Goal: Find specific page/section: Find specific page/section

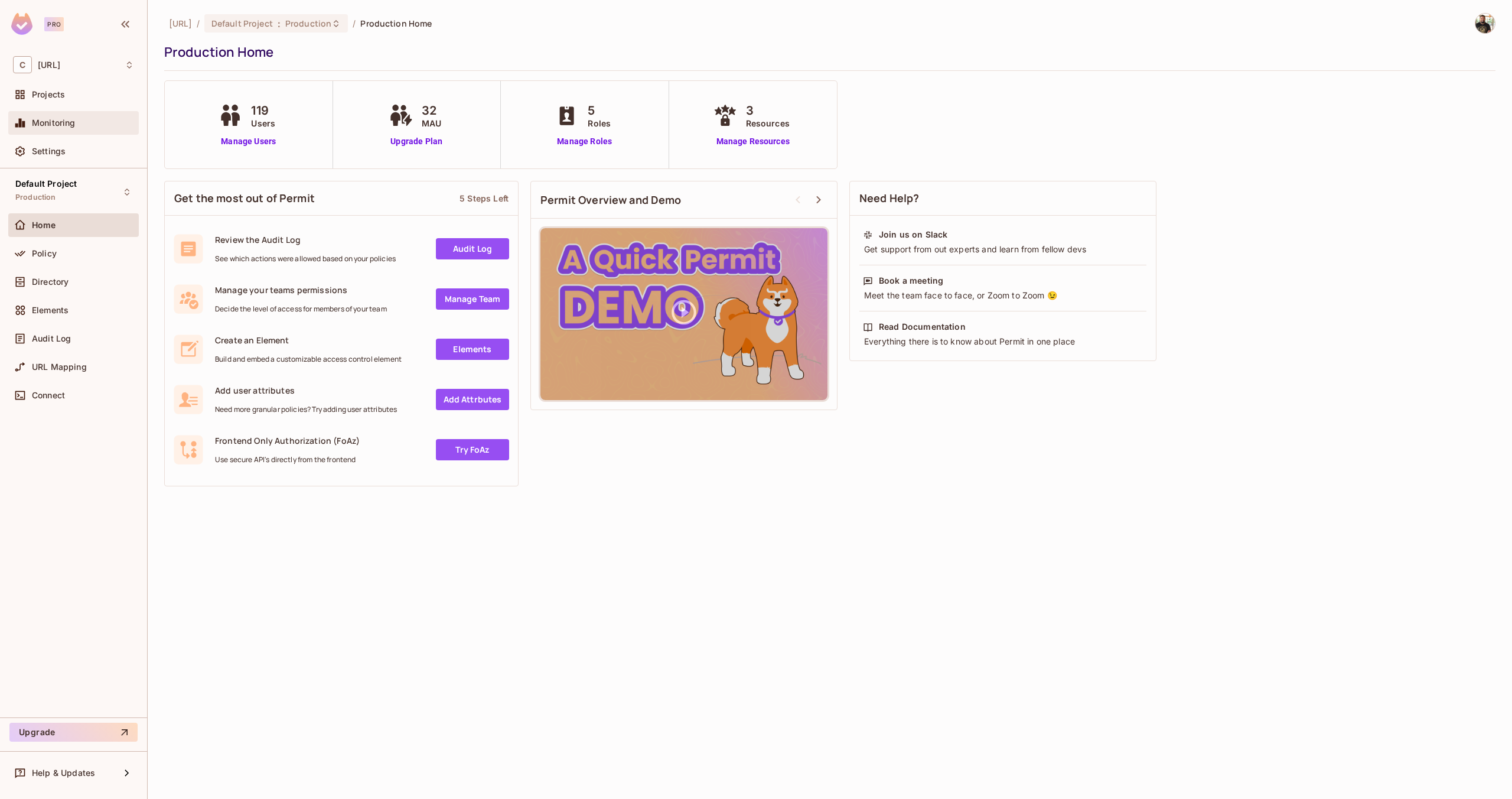
click at [68, 124] on span "Monitoring" at bounding box center [53, 123] width 44 height 9
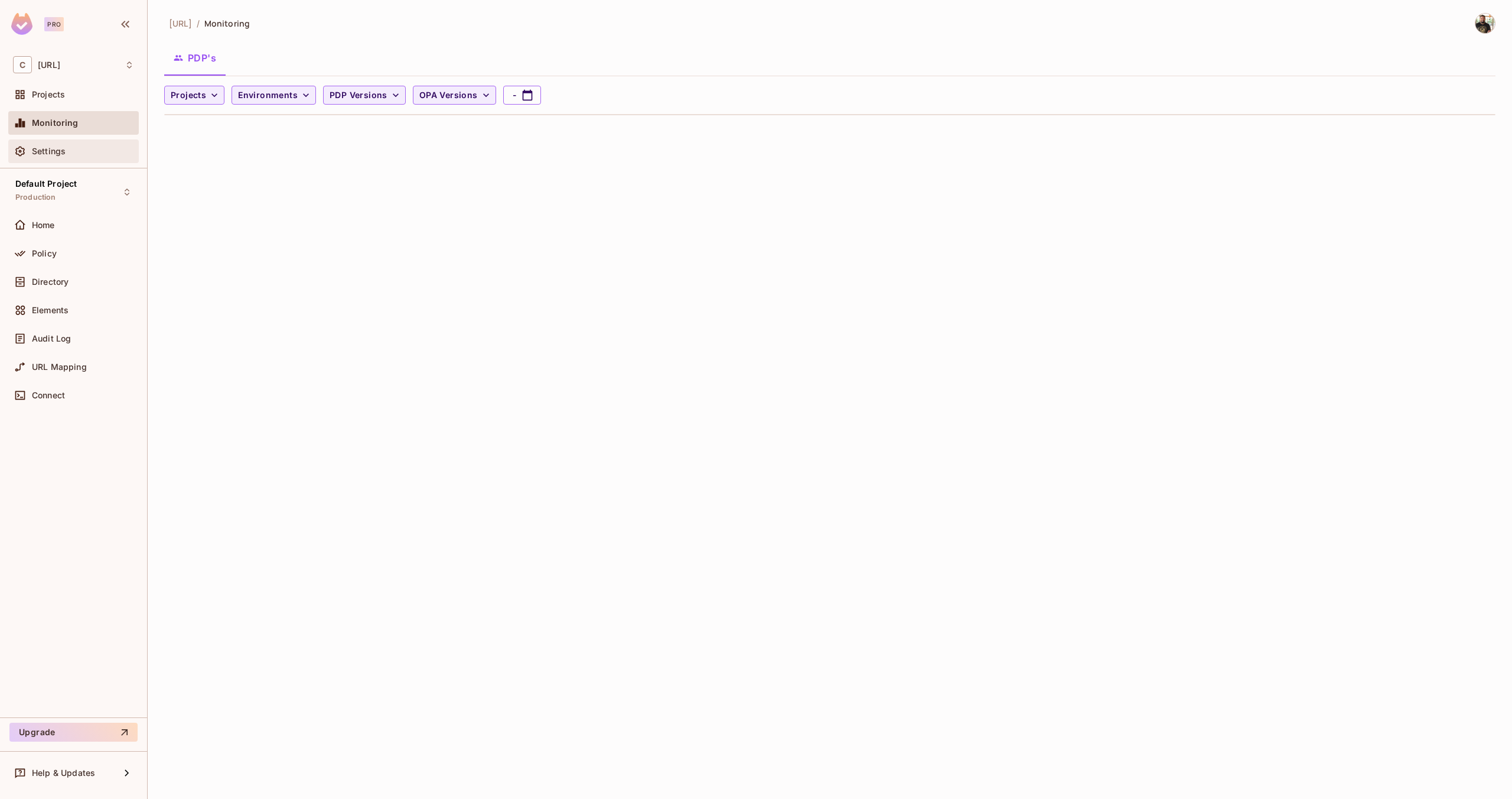
click at [54, 157] on div "Settings" at bounding box center [73, 151] width 121 height 14
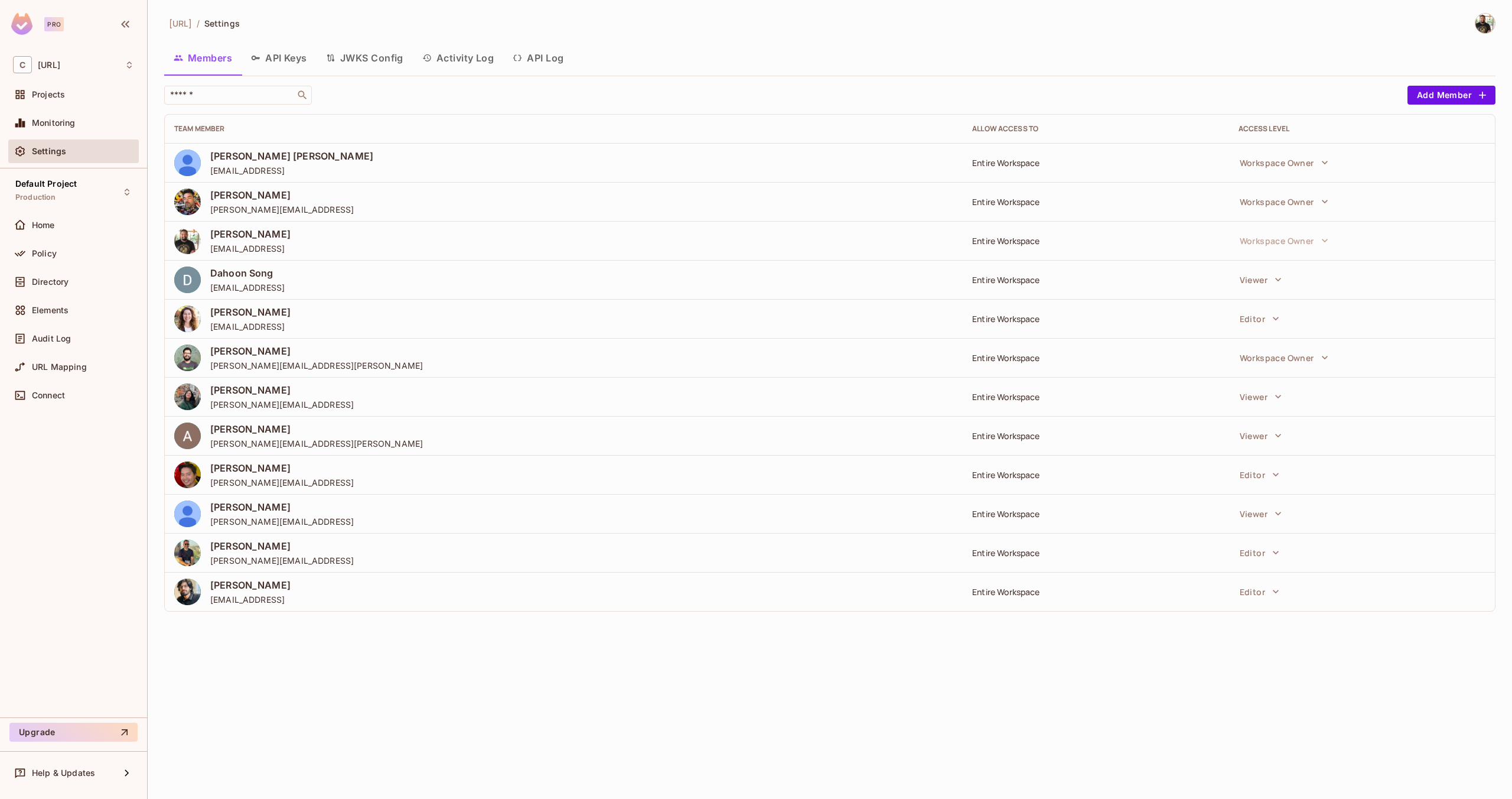
click at [460, 53] on button "Activity Log" at bounding box center [458, 57] width 91 height 29
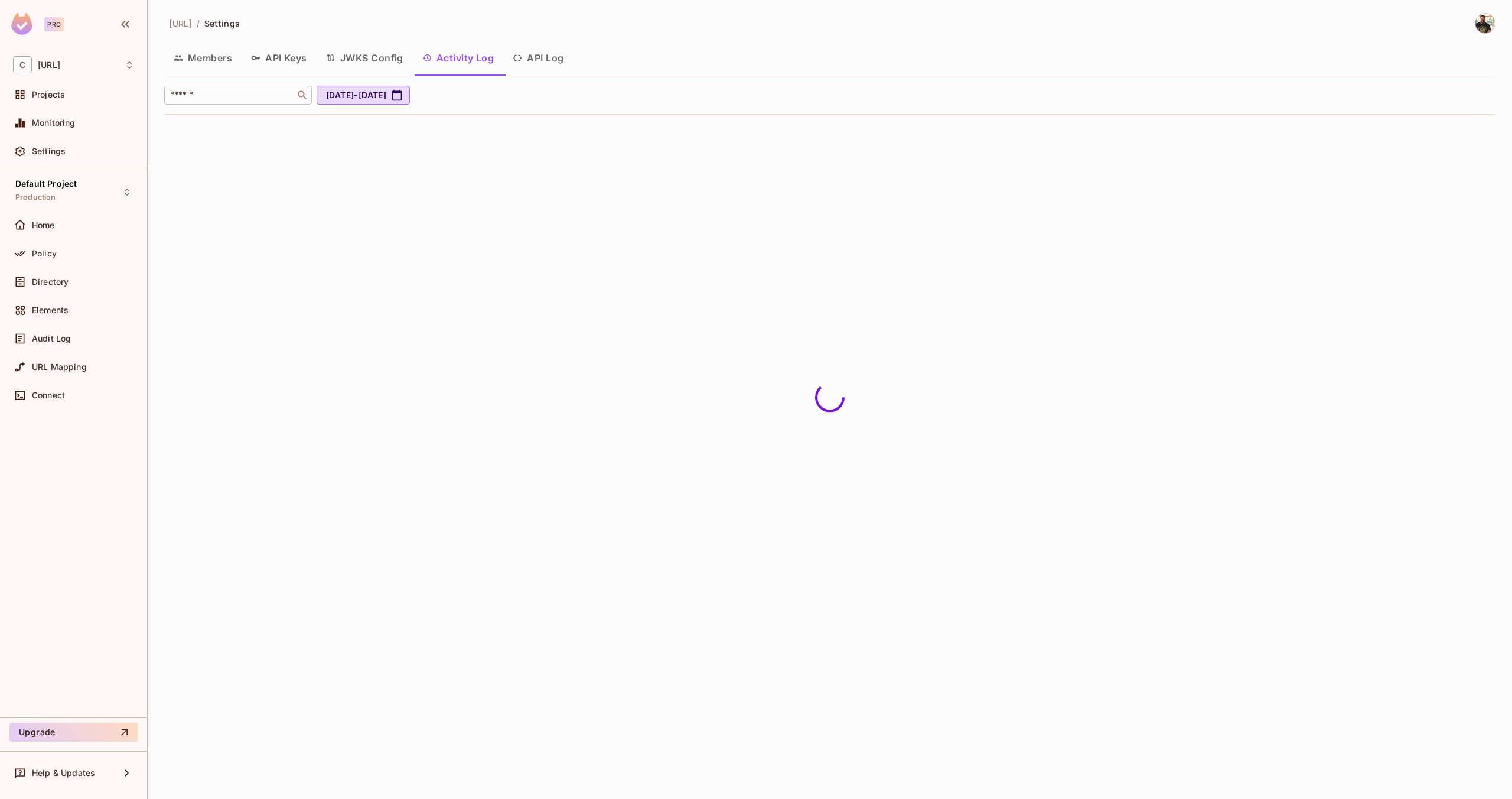
click at [244, 94] on input "text" at bounding box center [230, 95] width 124 height 12
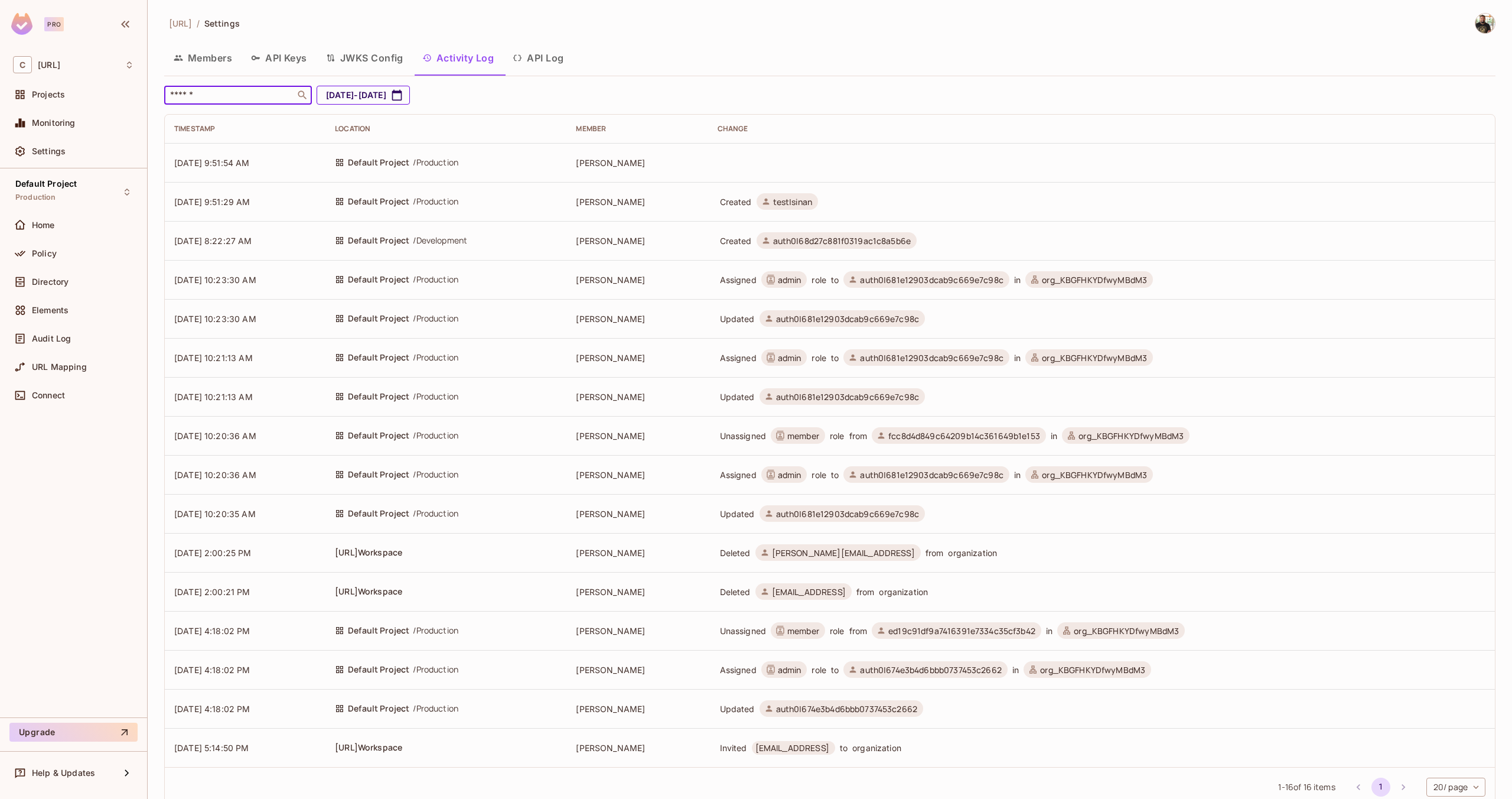
click at [410, 90] on button "[DATE] - [DATE]" at bounding box center [363, 95] width 93 height 19
select select "*"
select select "****"
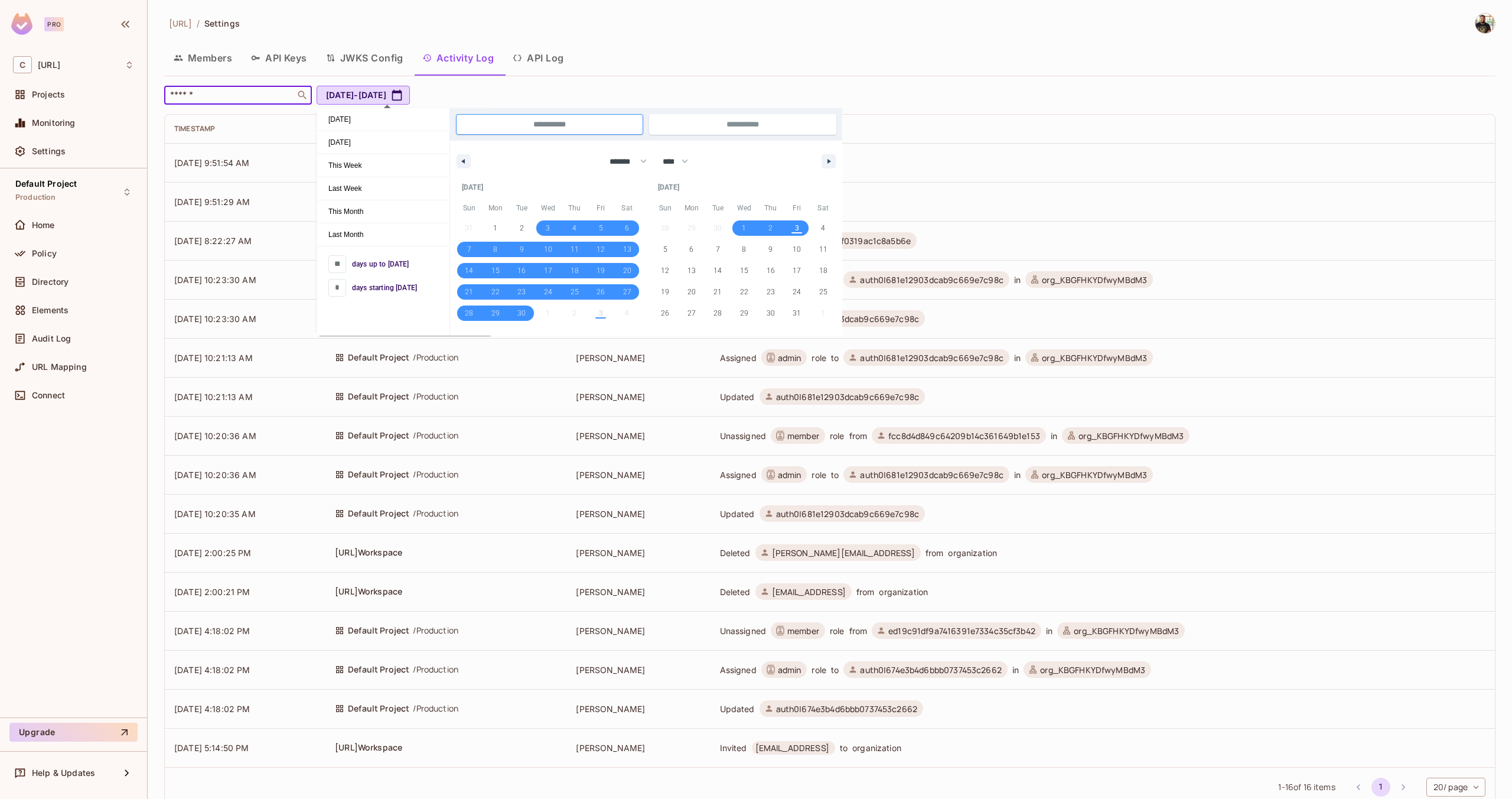
click at [244, 93] on input "text" at bounding box center [230, 95] width 124 height 12
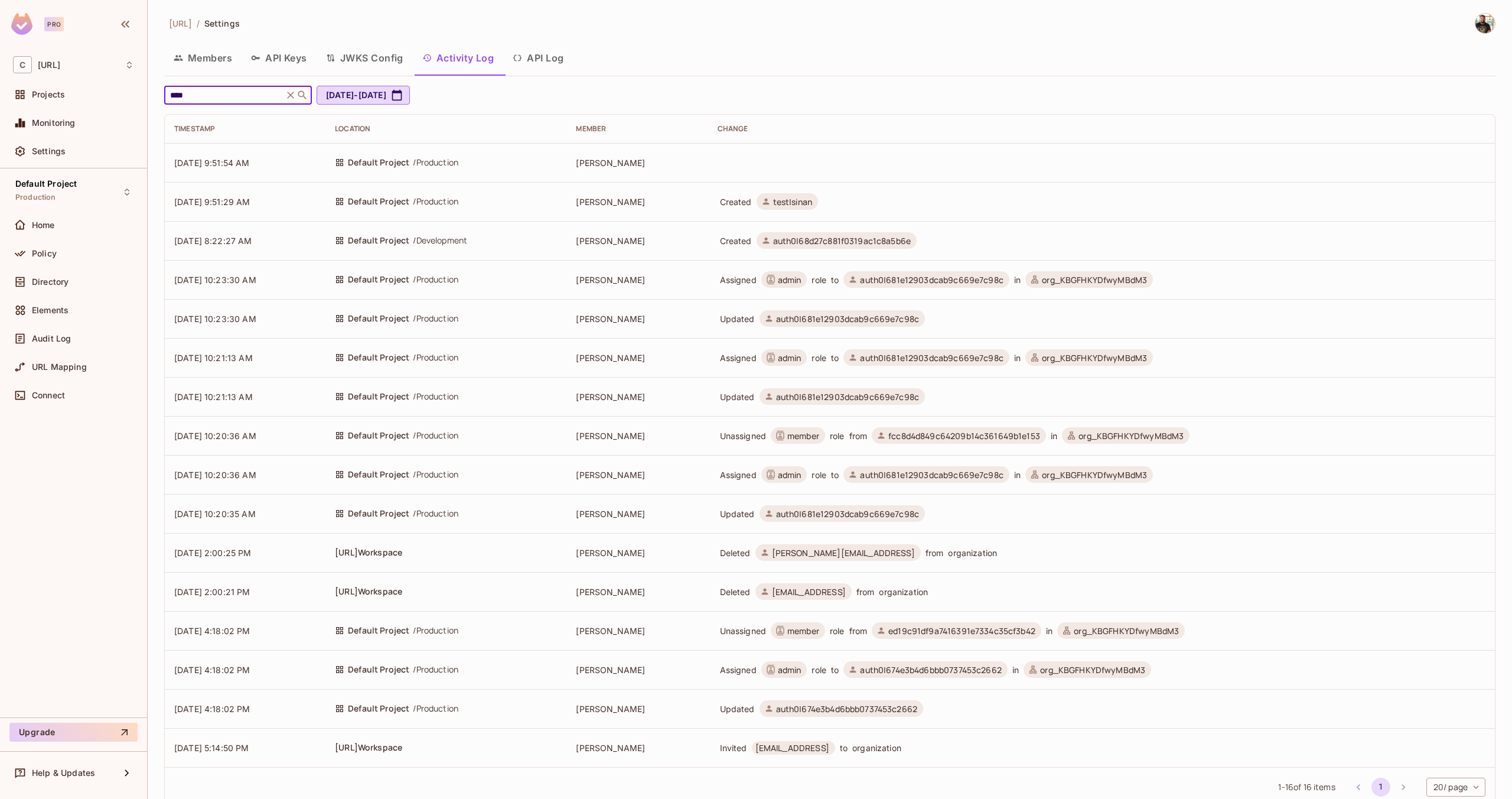
type input "****"
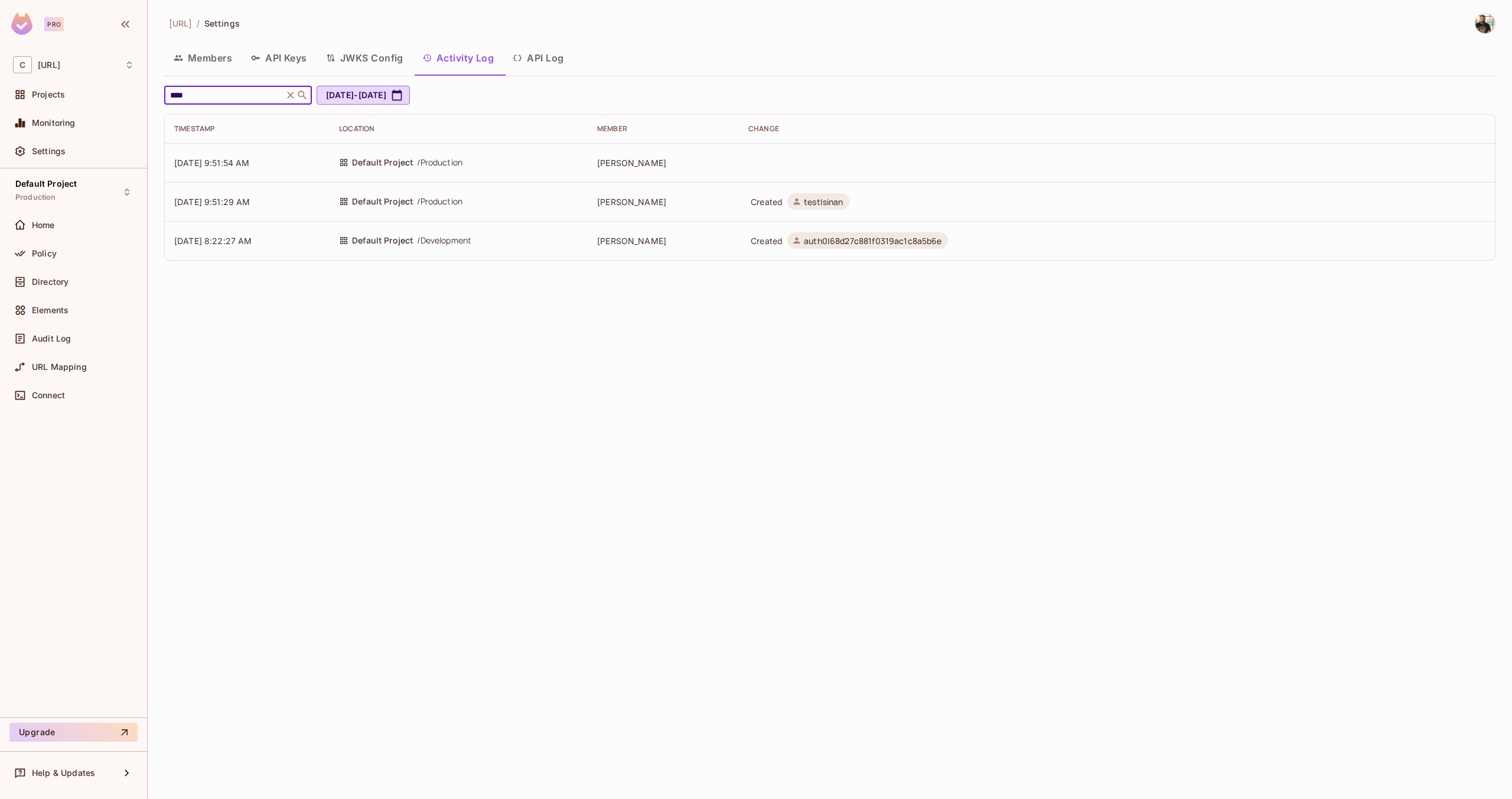
click at [463, 195] on span "/ Production" at bounding box center [439, 201] width 45 height 13
click at [446, 200] on span "/ Production" at bounding box center [439, 201] width 45 height 13
click at [827, 202] on span "test|sinan" at bounding box center [824, 202] width 40 height 11
click at [833, 243] on span "auth0|68d27c881f0319ac1c8a5b6e" at bounding box center [873, 241] width 138 height 11
click at [272, 227] on td "[DATE] 8:22:27 AM" at bounding box center [247, 240] width 165 height 39
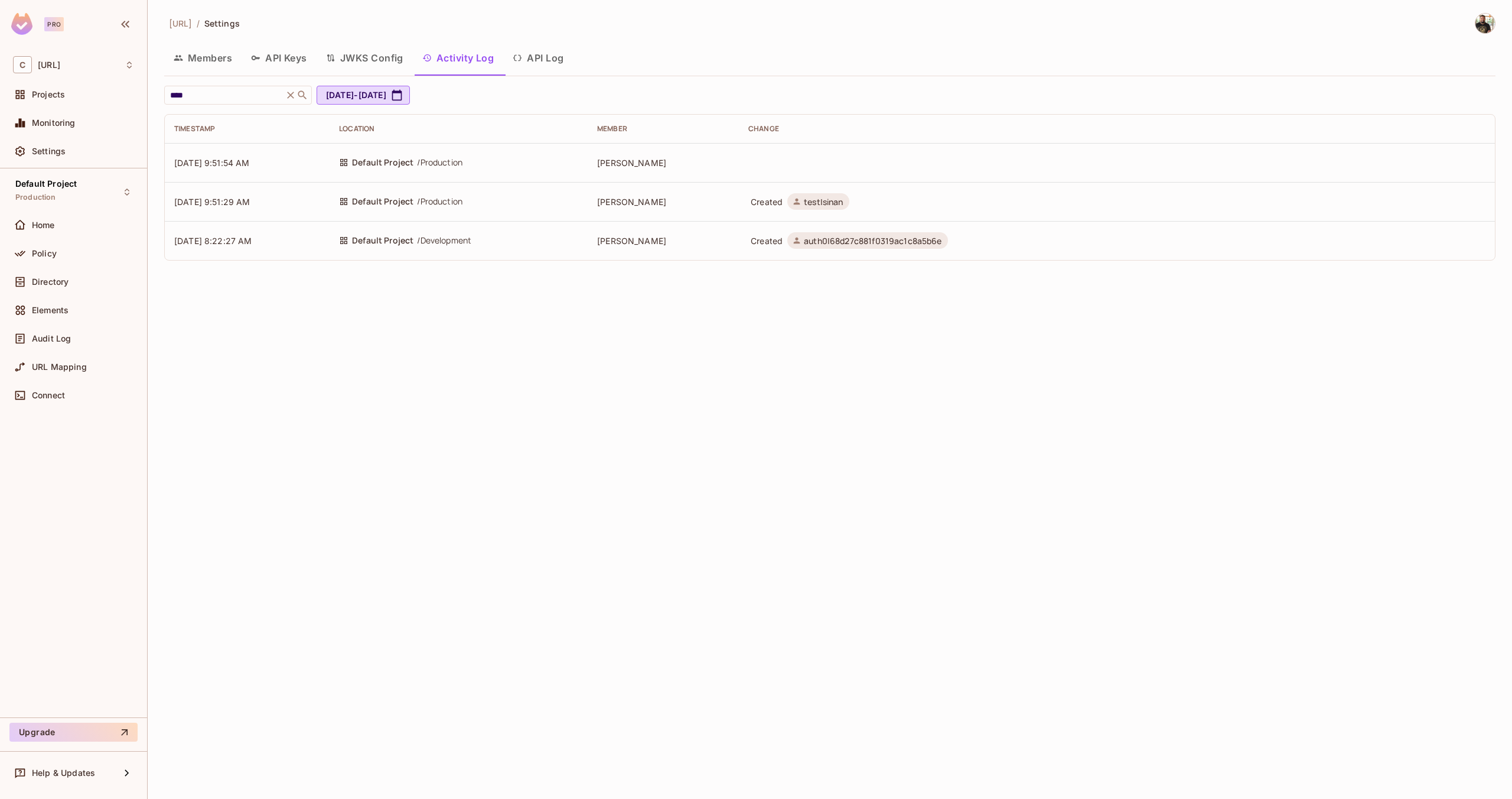
click at [399, 236] on span "Default Project" at bounding box center [383, 240] width 62 height 13
click at [243, 242] on span "[DATE] 8:22:27 AM" at bounding box center [213, 241] width 78 height 10
click at [288, 96] on icon at bounding box center [290, 95] width 12 height 12
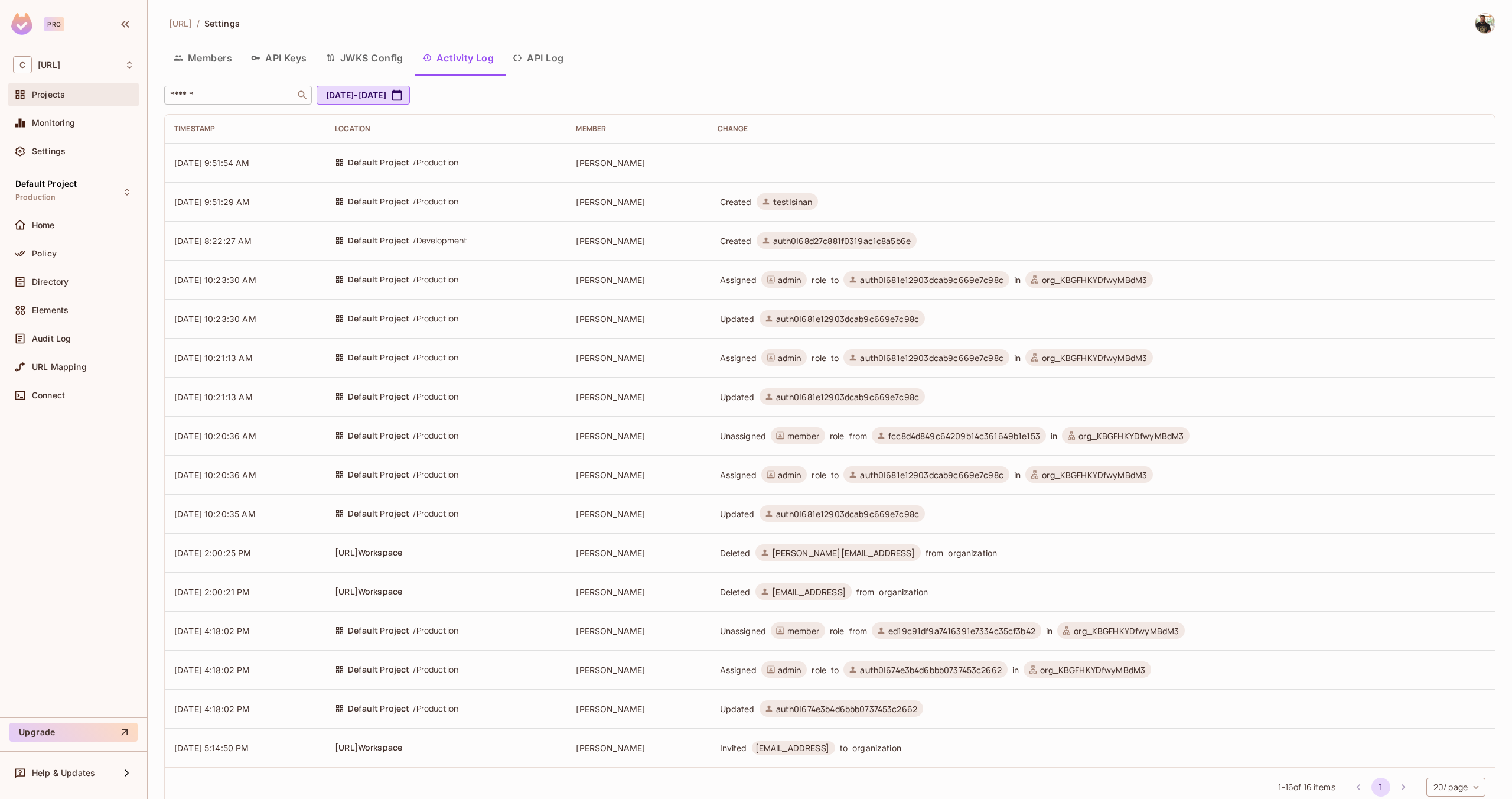
click at [56, 95] on span "Projects" at bounding box center [48, 94] width 33 height 9
